Goal: Obtain resource: Download file/media

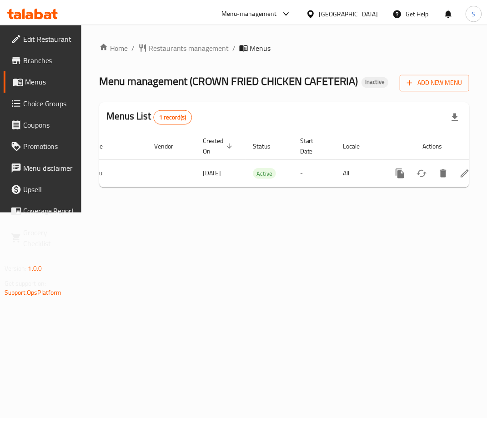
scroll to position [0, 77]
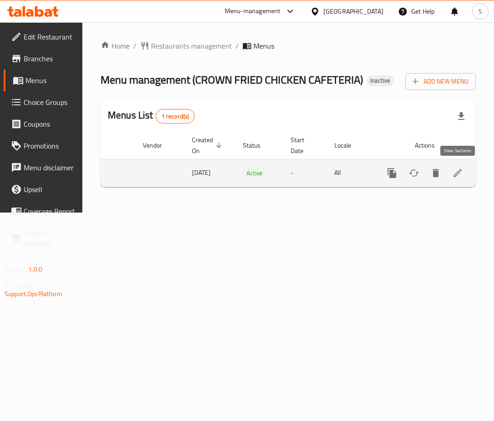
click at [459, 175] on icon "enhanced table" at bounding box center [457, 173] width 11 height 11
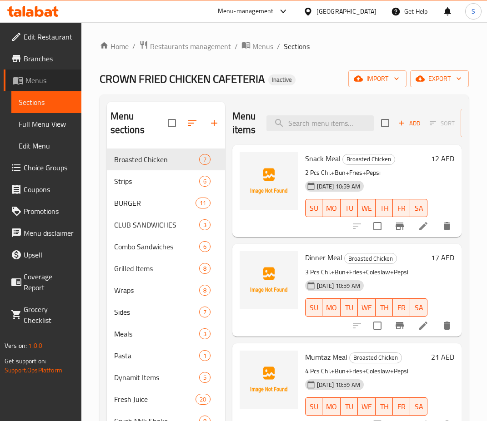
click at [45, 80] on span "Menus" at bounding box center [49, 80] width 49 height 11
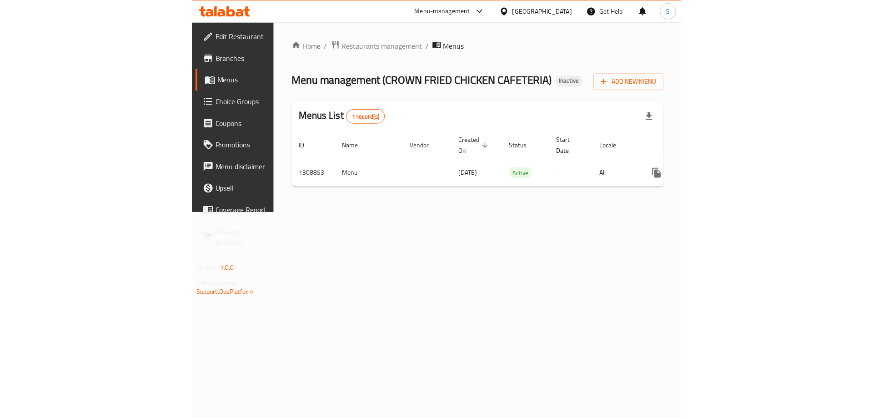
scroll to position [0, 77]
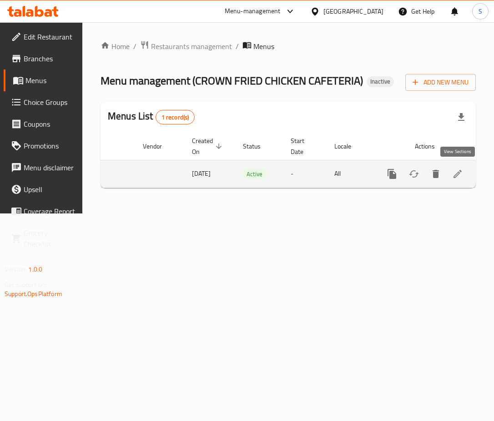
click at [459, 175] on icon "enhanced table" at bounding box center [457, 174] width 11 height 11
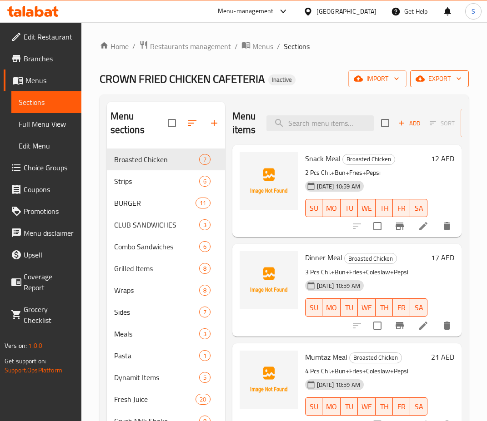
click at [438, 78] on span "export" at bounding box center [439, 78] width 44 height 11
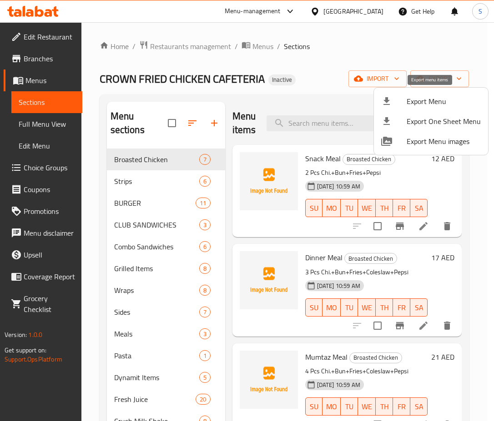
click at [409, 104] on span "Export Menu" at bounding box center [443, 101] width 74 height 11
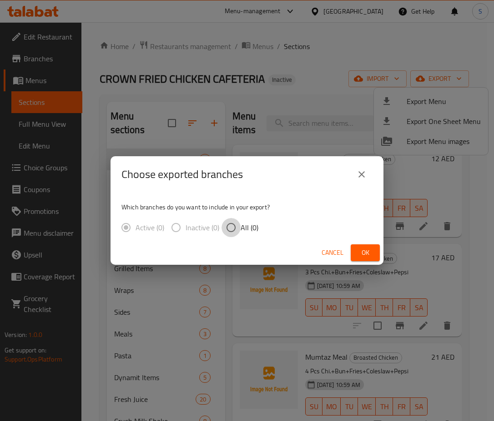
click at [229, 230] on input "All (0)" at bounding box center [230, 227] width 19 height 19
radio input "true"
click at [364, 253] on span "Ok" at bounding box center [365, 252] width 15 height 11
